Goal: Contribute content: Add original content to the website for others to see

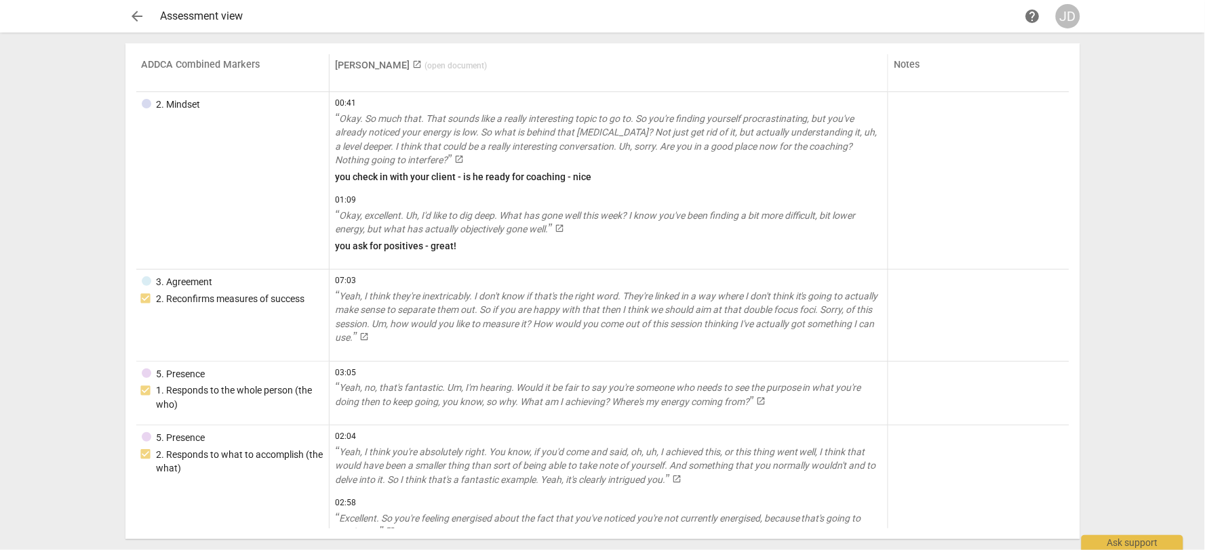
click at [141, 9] on span "arrow_back" at bounding box center [137, 16] width 16 height 16
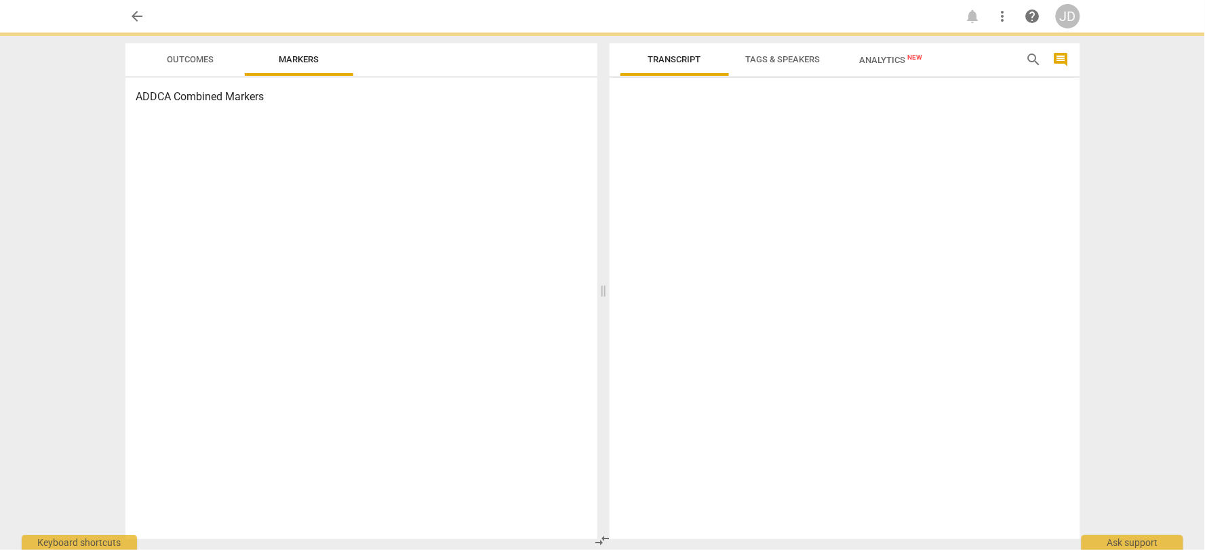
click at [141, 18] on span "arrow_back" at bounding box center [137, 16] width 16 height 16
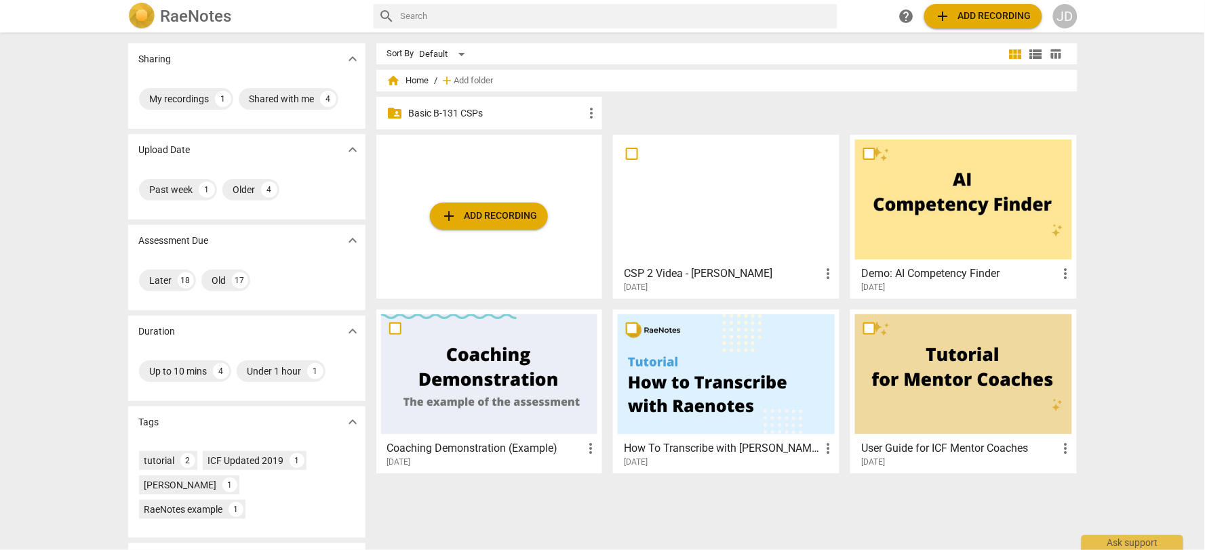
click at [504, 108] on p "Basic B-131 CSPs" at bounding box center [496, 113] width 175 height 14
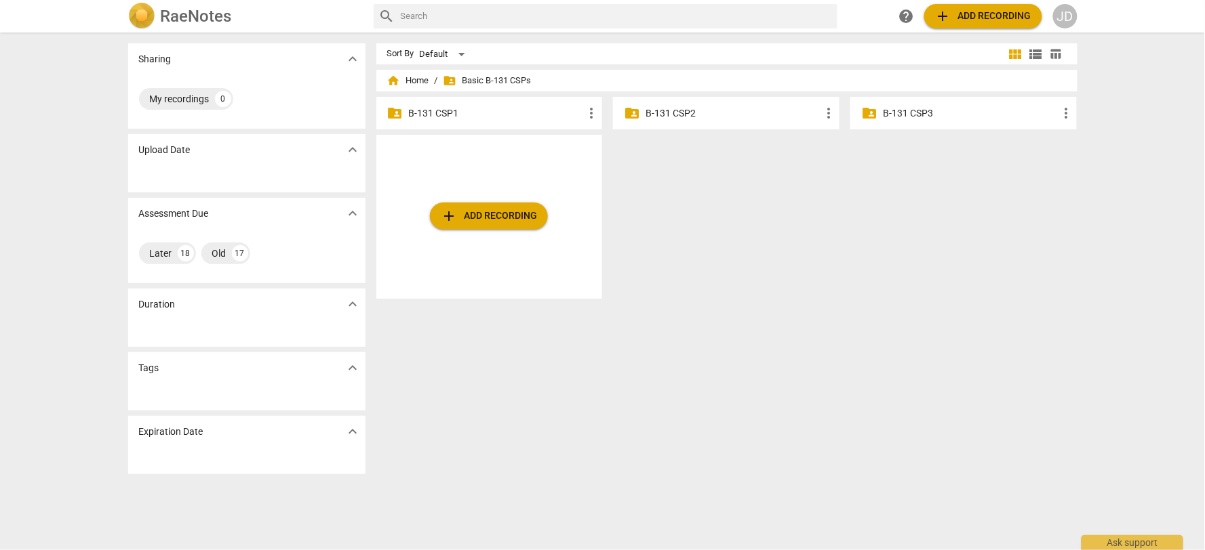
click at [704, 111] on p "B-131 CSP2" at bounding box center [732, 113] width 175 height 14
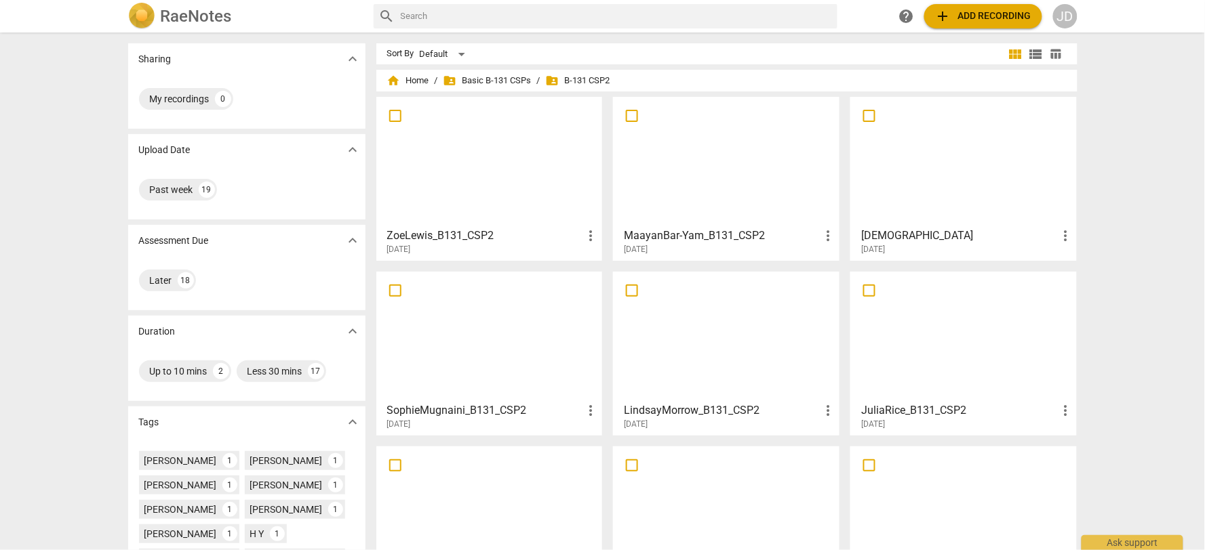
click at [965, 11] on span "add Add recording" at bounding box center [983, 16] width 96 height 16
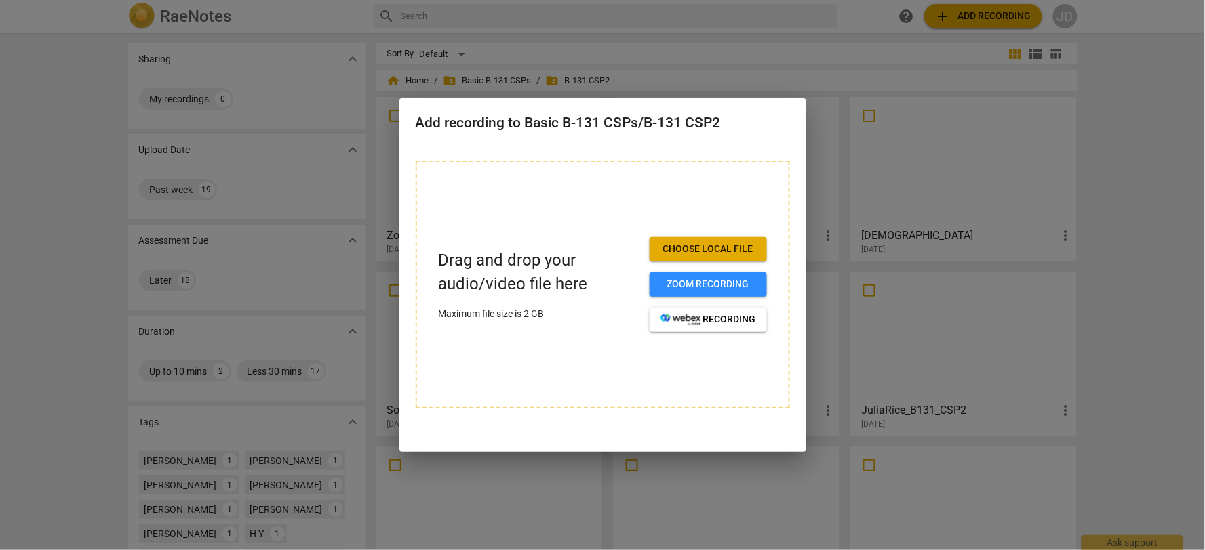
click at [698, 249] on span "Choose local file" at bounding box center [708, 250] width 96 height 14
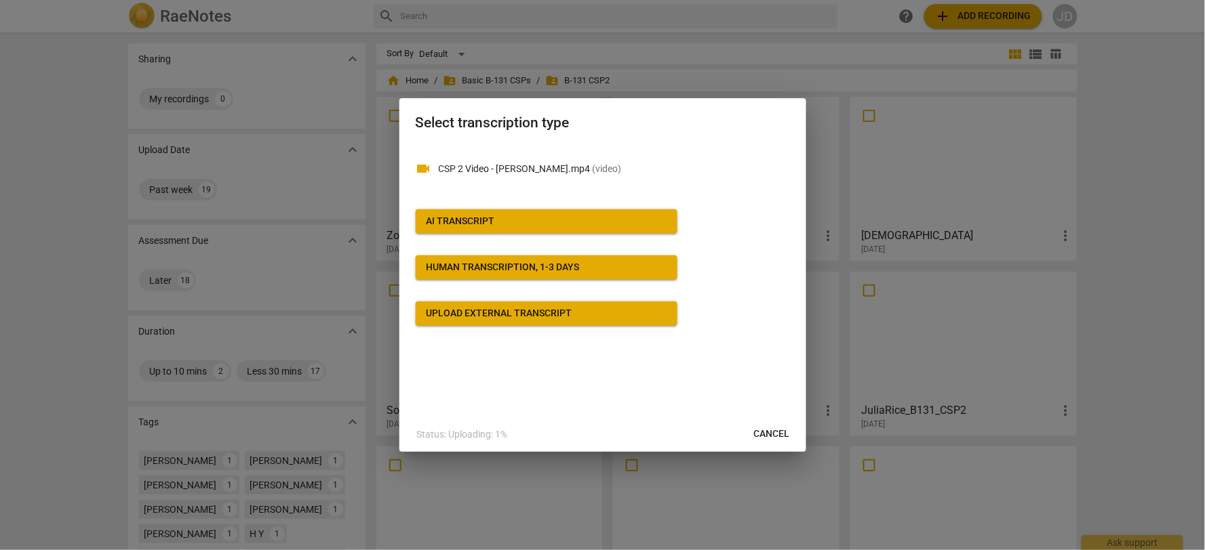
click at [576, 222] on span "AI Transcript" at bounding box center [546, 222] width 240 height 14
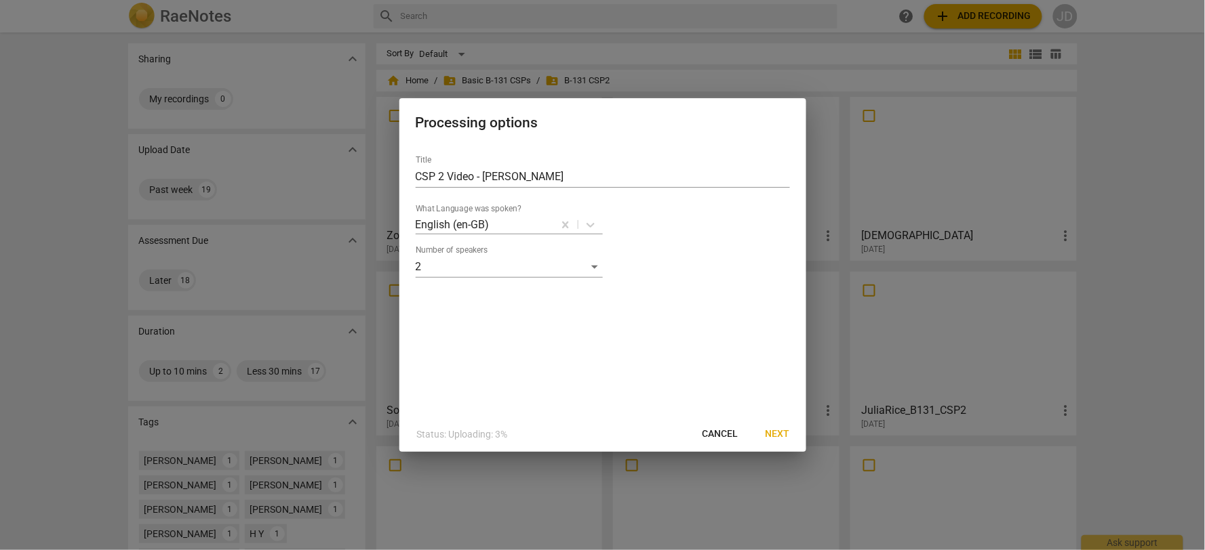
click at [777, 435] on span "Next" at bounding box center [777, 435] width 24 height 14
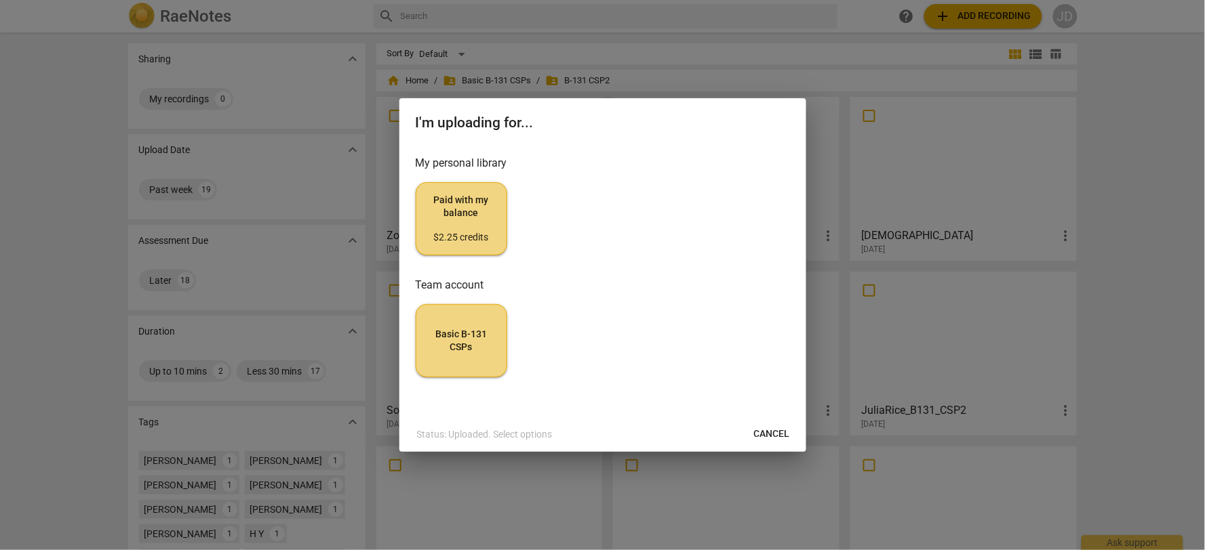
click at [475, 339] on span "Basic B-131 CSPs" at bounding box center [461, 341] width 68 height 26
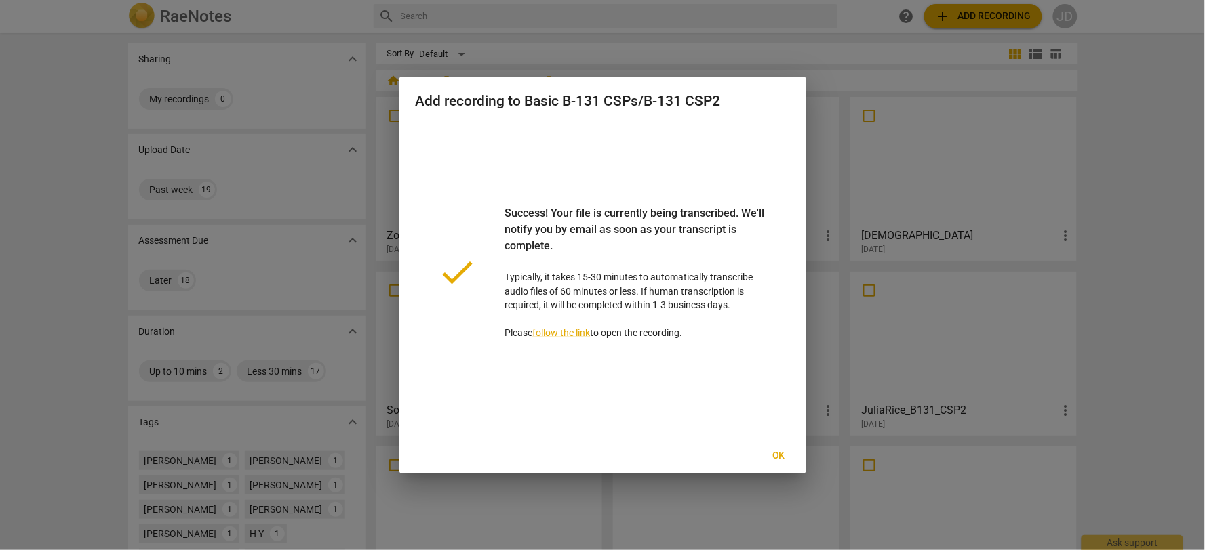
click at [783, 461] on span "Ok" at bounding box center [779, 456] width 22 height 14
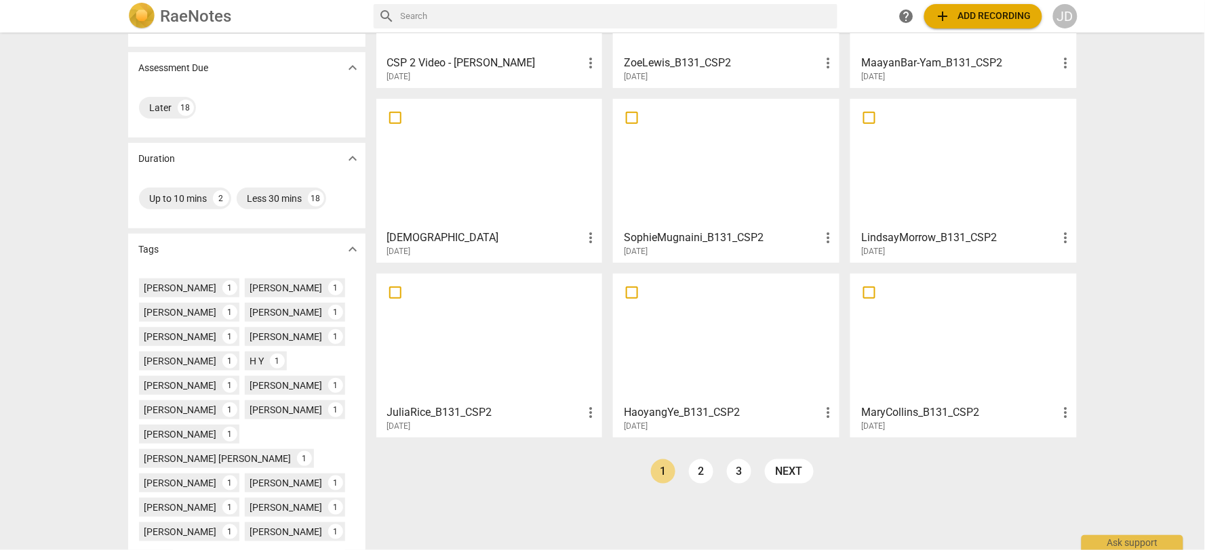
scroll to position [75, 0]
